Goal: Task Accomplishment & Management: Complete application form

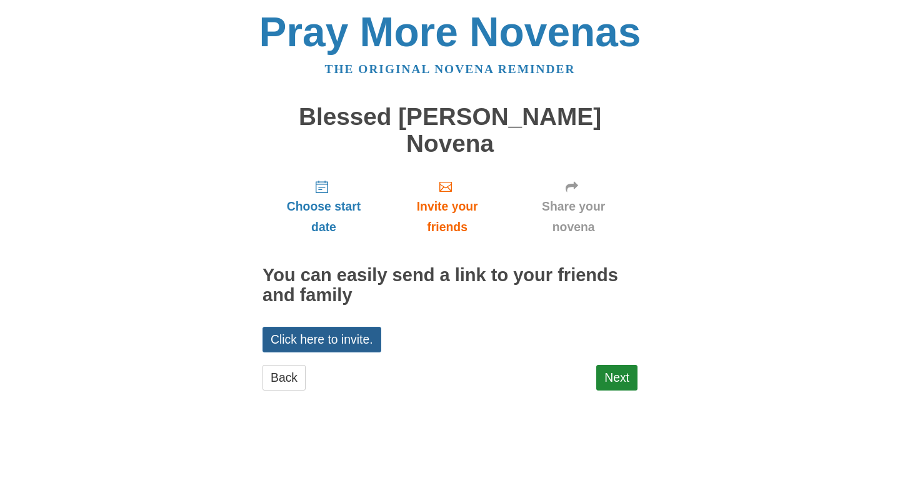
click at [324, 327] on link "Click here to invite." at bounding box center [322, 340] width 119 height 26
click at [613, 333] on div "Choose start date Invite your friends Share your novena You can easily send a l…" at bounding box center [450, 285] width 375 height 233
click at [269, 365] on link "Back" at bounding box center [284, 378] width 43 height 26
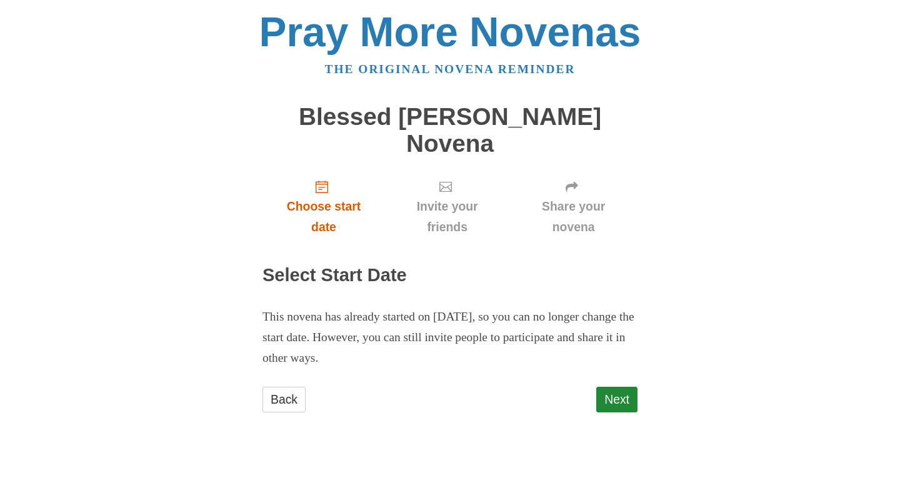
click at [326, 196] on span "Choose start date" at bounding box center [324, 216] width 98 height 41
click at [491, 307] on p "This novena has already started on [DATE], so you can no longer change the star…" at bounding box center [450, 338] width 375 height 62
click at [273, 387] on link "Back" at bounding box center [284, 400] width 43 height 26
